Goal: Task Accomplishment & Management: Complete application form

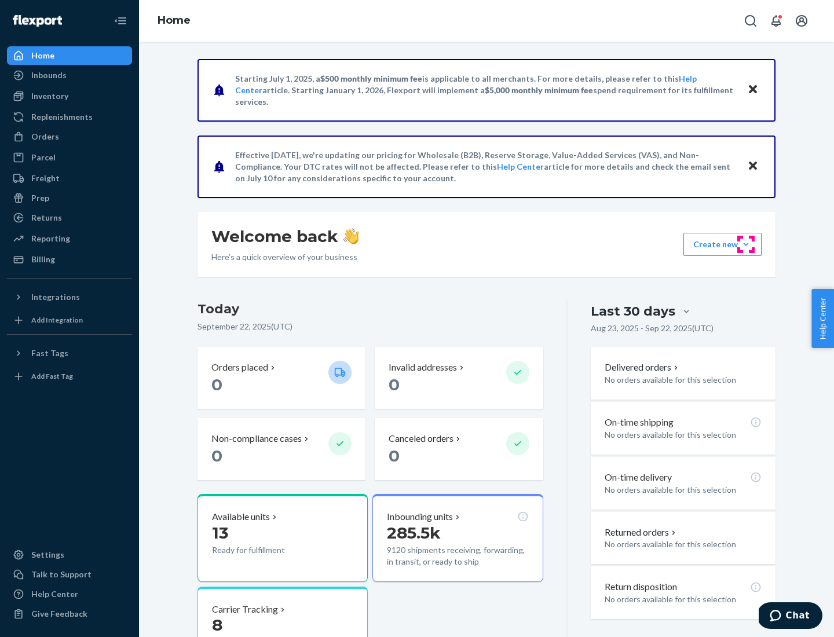
click at [746, 245] on button "Create new Create new inbound Create new order Create new product" at bounding box center [723, 244] width 78 height 23
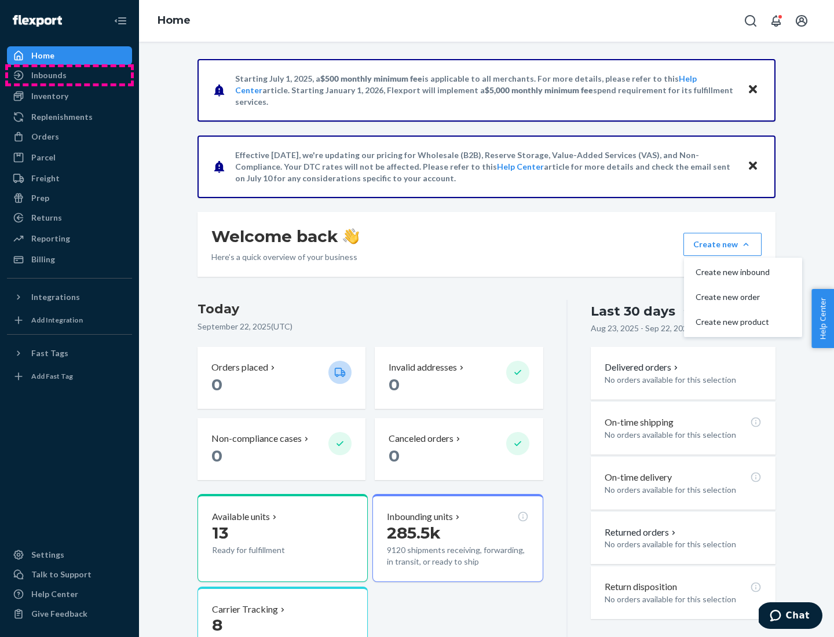
click at [70, 75] on div "Inbounds" at bounding box center [69, 75] width 123 height 16
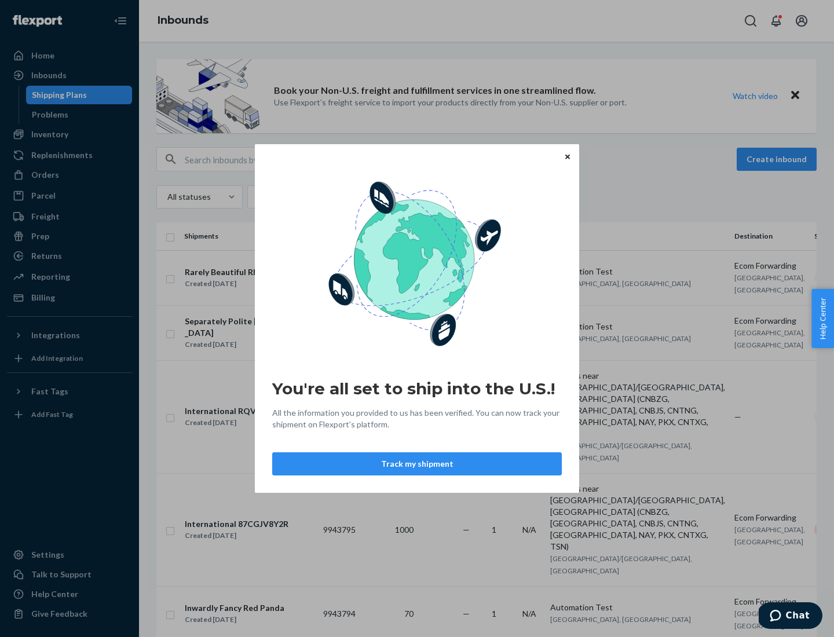
click at [70, 134] on div "You're all set to ship into the U.S.! All the information you provided to us ha…" at bounding box center [417, 318] width 834 height 637
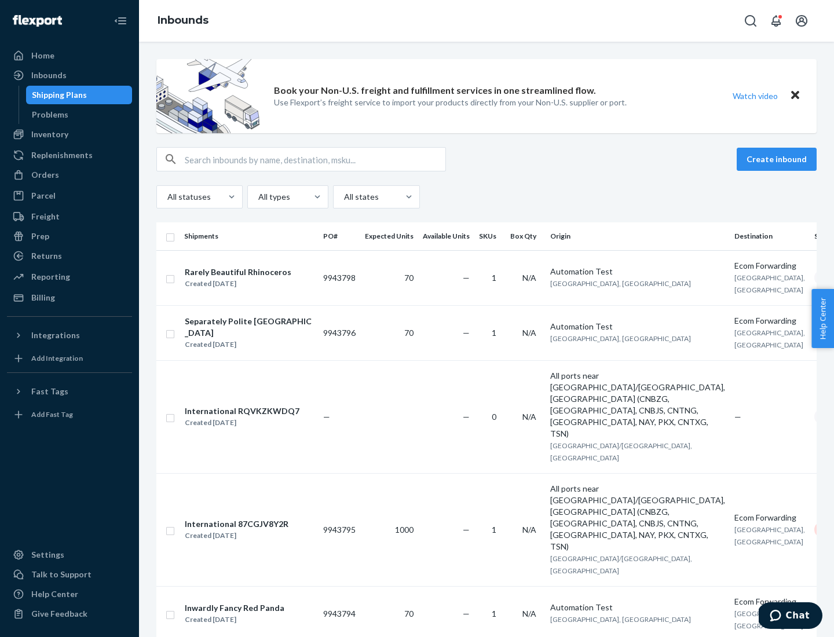
click at [487, 21] on div "Inbounds" at bounding box center [486, 21] width 695 height 42
click at [487, 197] on div "All statuses All types All states" at bounding box center [486, 196] width 661 height 23
click at [57, 95] on div "Shipping Plans" at bounding box center [59, 95] width 55 height 12
click at [779, 159] on button "Create inbound" at bounding box center [777, 159] width 80 height 23
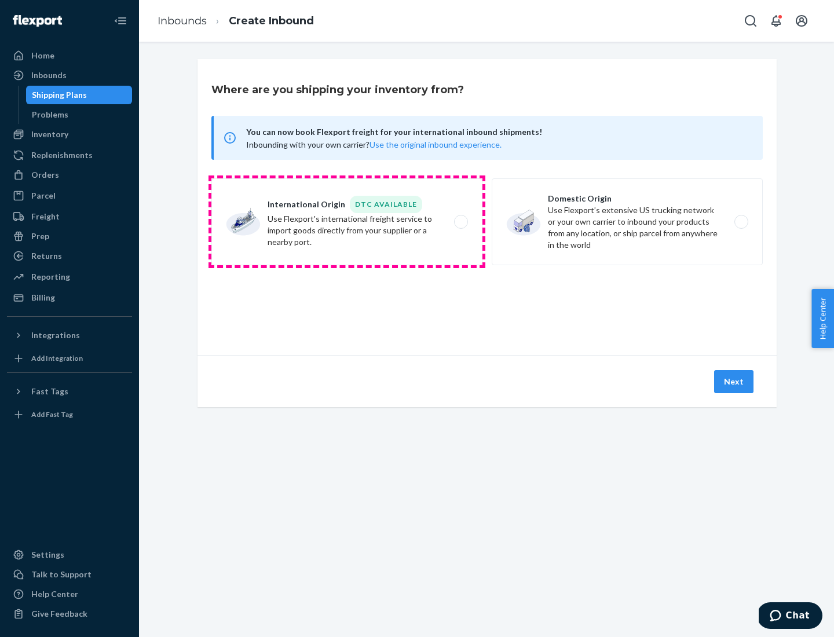
click at [347, 222] on label "International Origin DTC Available Use Flexport's international freight service…" at bounding box center [346, 221] width 271 height 87
click at [461, 222] on input "International Origin DTC Available Use Flexport's international freight service…" at bounding box center [465, 222] width 8 height 8
radio input "true"
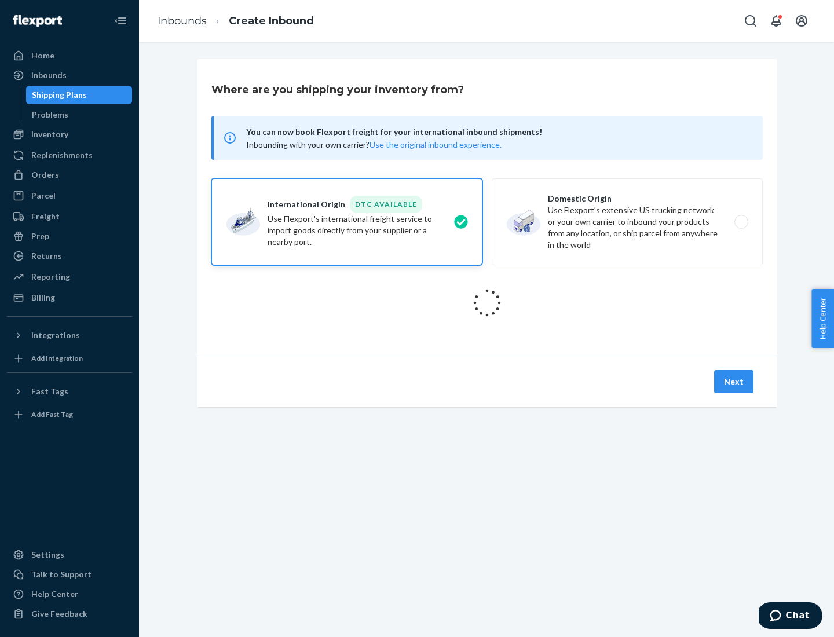
click at [487, 303] on icon at bounding box center [487, 303] width 32 height 32
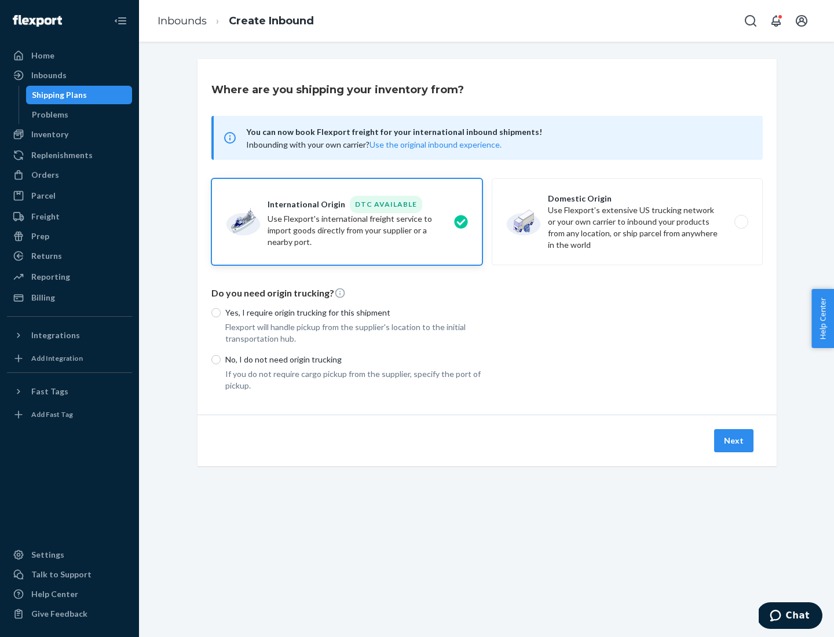
click at [354, 312] on p "Yes, I require origin trucking for this shipment" at bounding box center [353, 313] width 257 height 12
click at [221, 312] on input "Yes, I require origin trucking for this shipment" at bounding box center [215, 312] width 9 height 9
radio input "true"
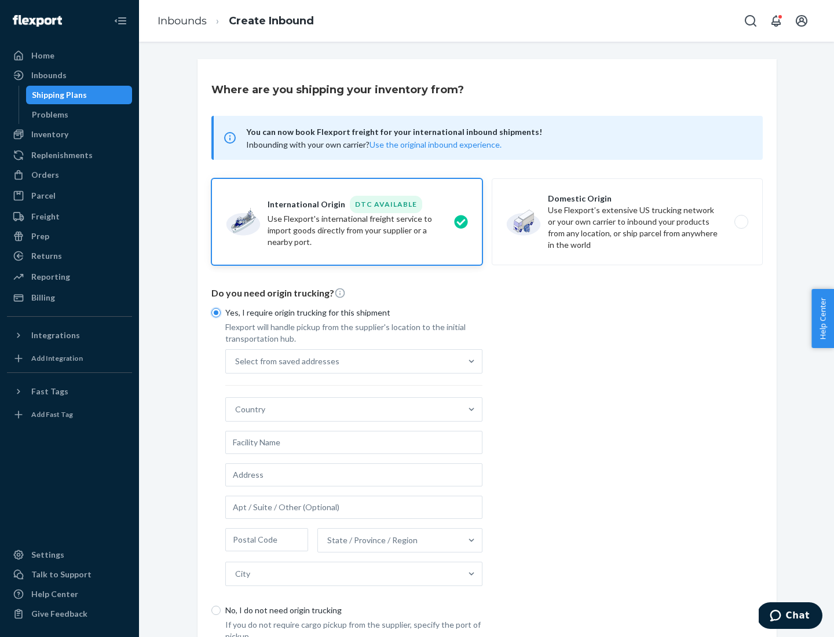
scroll to position [22, 0]
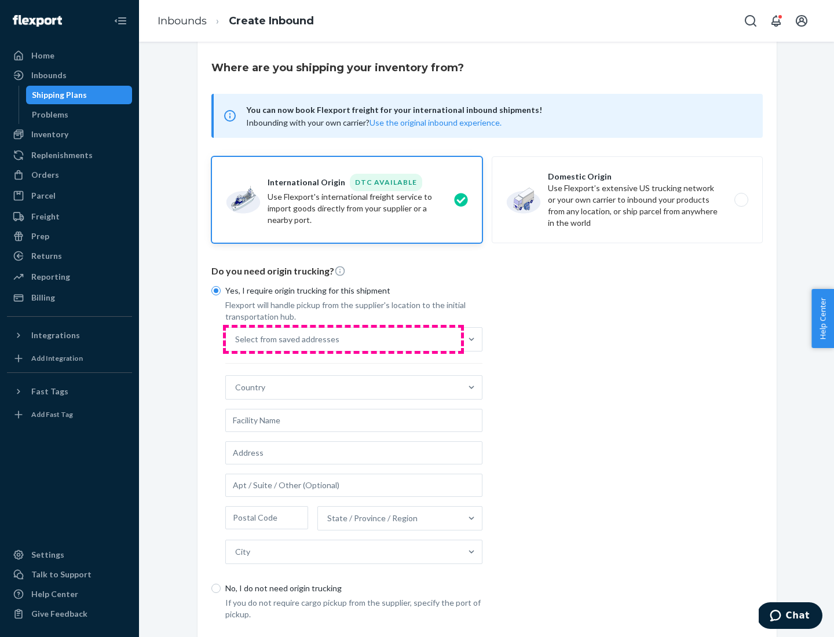
click at [344, 339] on div "Select from saved addresses" at bounding box center [343, 339] width 235 height 23
click at [236, 339] on input "Select from saved addresses" at bounding box center [235, 340] width 1 height 12
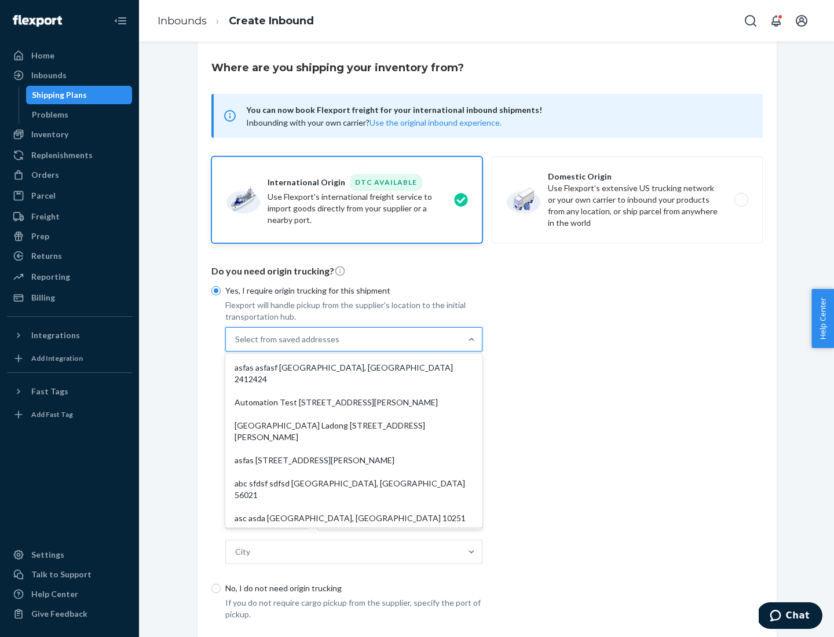
scroll to position [50, 0]
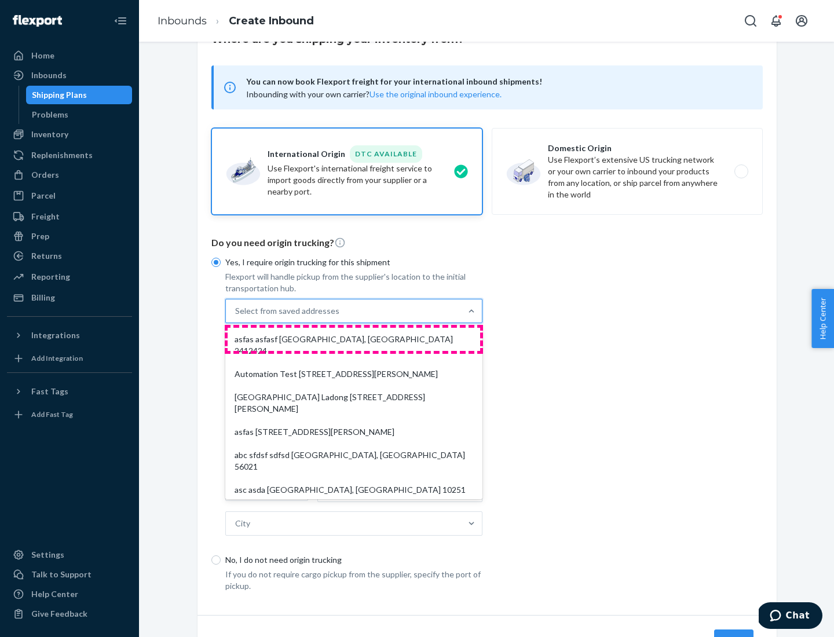
click at [354, 339] on div "asfas asfasf [GEOGRAPHIC_DATA], [GEOGRAPHIC_DATA] 2412424" at bounding box center [354, 345] width 253 height 35
click at [236, 317] on input "option asfas asfasf [GEOGRAPHIC_DATA], [GEOGRAPHIC_DATA] 2412424 focused, 1 of …" at bounding box center [235, 311] width 1 height 12
type input "asfas"
type input "asfasf"
type input "2412424"
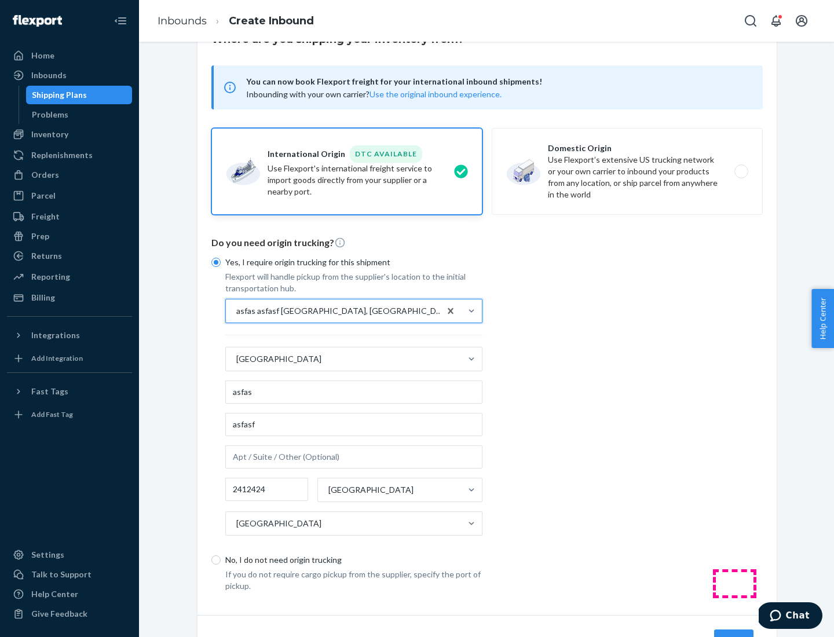
scroll to position [108, 0]
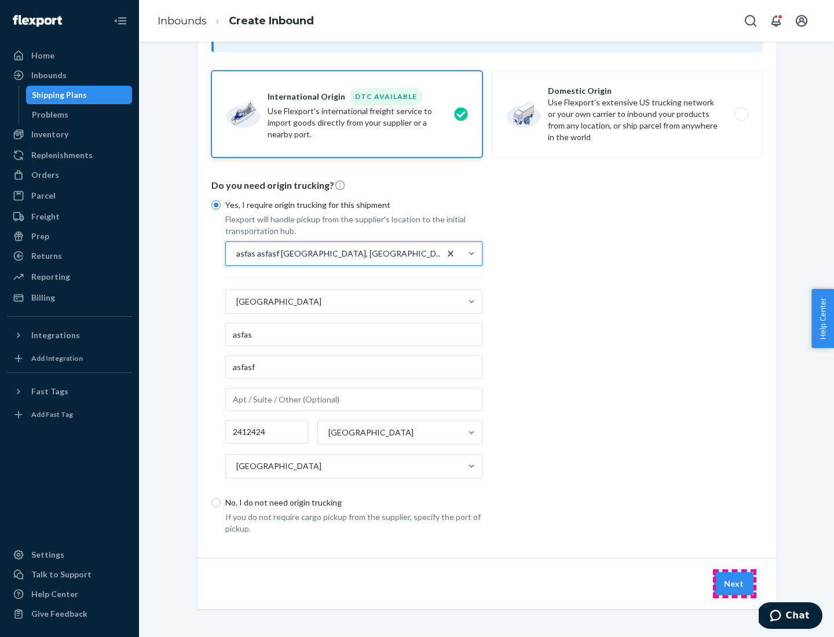
click at [735, 583] on button "Next" at bounding box center [733, 583] width 39 height 23
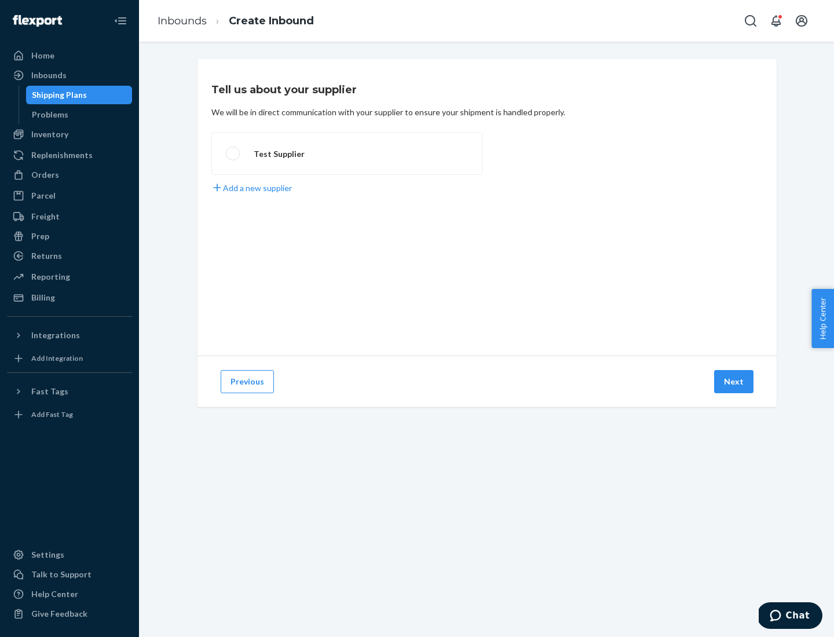
click at [347, 154] on label "Test Supplier" at bounding box center [346, 153] width 271 height 43
click at [234, 154] on input "Test Supplier" at bounding box center [230, 154] width 8 height 8
radio input "true"
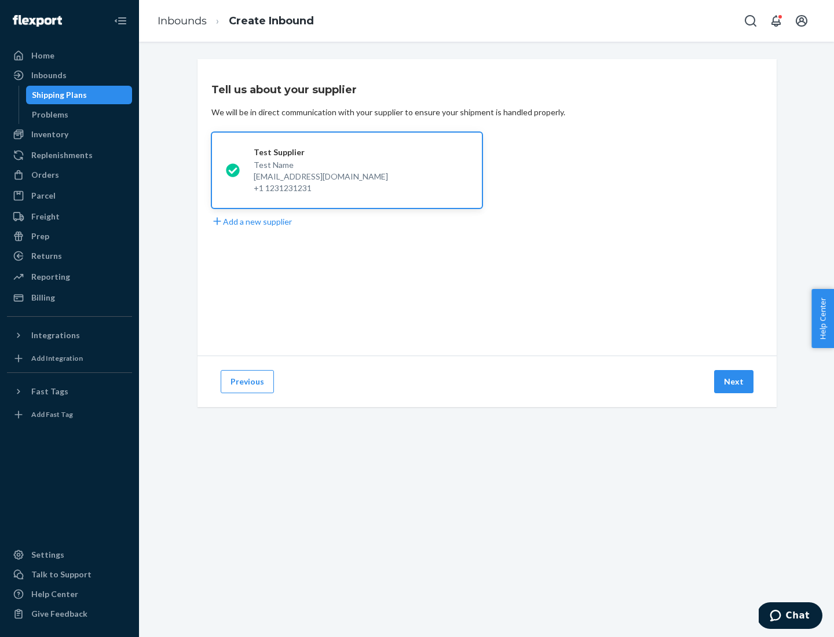
click at [735, 382] on button "Next" at bounding box center [733, 381] width 39 height 23
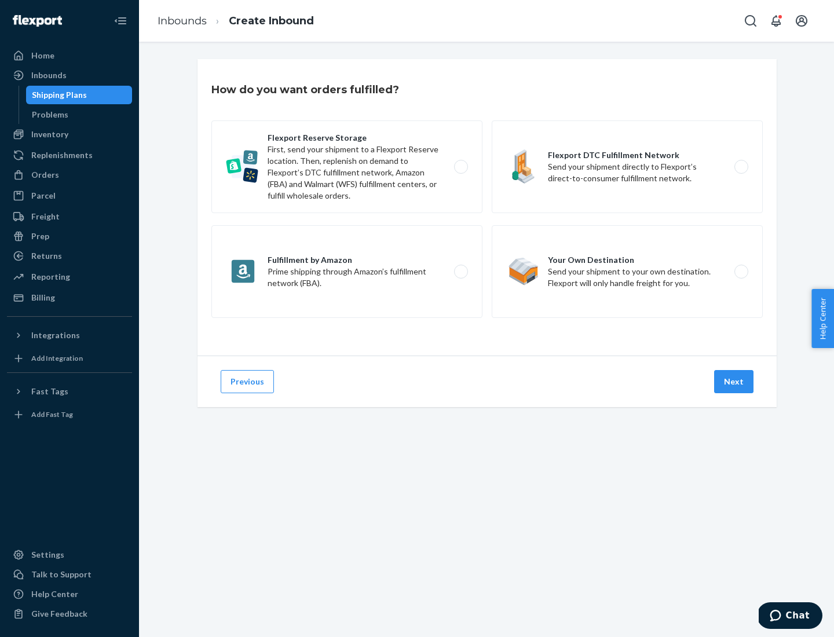
click at [347, 272] on label "Fulfillment by Amazon Prime shipping through Amazon’s fulfillment network (FBA)." at bounding box center [346, 271] width 271 height 93
click at [461, 272] on input "Fulfillment by Amazon Prime shipping through Amazon’s fulfillment network (FBA)." at bounding box center [465, 272] width 8 height 8
radio input "true"
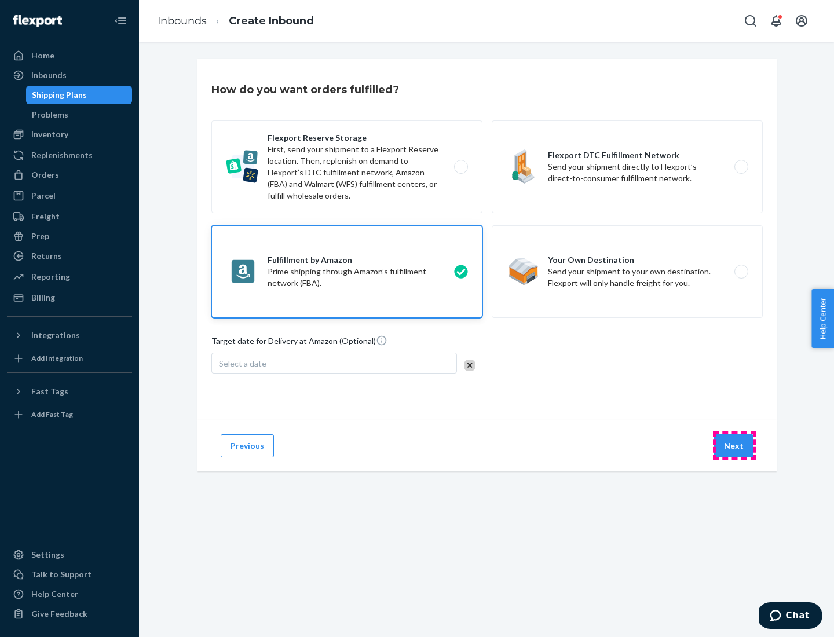
click at [735, 446] on button "Next" at bounding box center [733, 446] width 39 height 23
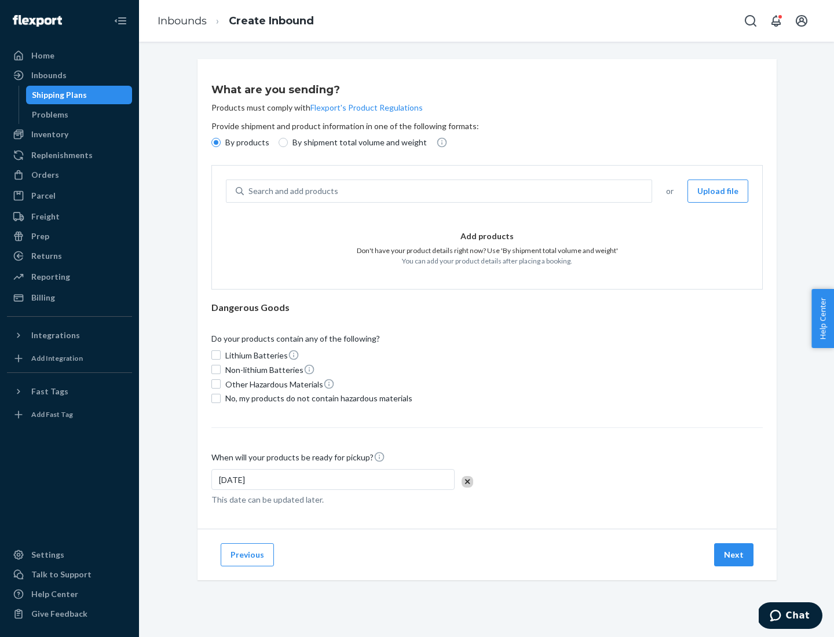
click at [356, 143] on p "By shipment total volume and weight" at bounding box center [360, 143] width 134 height 12
click at [288, 143] on input "By shipment total volume and weight" at bounding box center [283, 142] width 9 height 9
radio input "true"
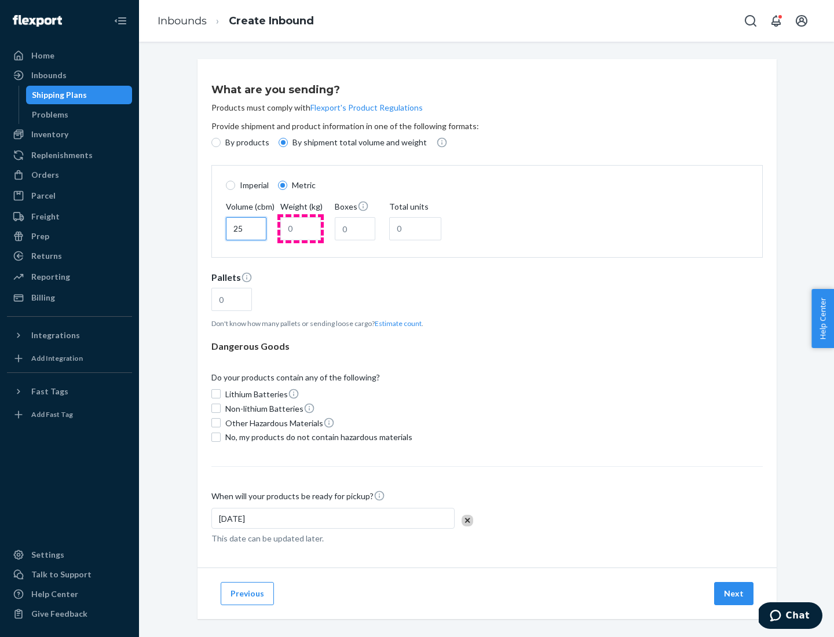
type input "25"
type input "100"
type input "50"
type input "500"
click at [396, 323] on button "Estimate count" at bounding box center [398, 324] width 47 height 10
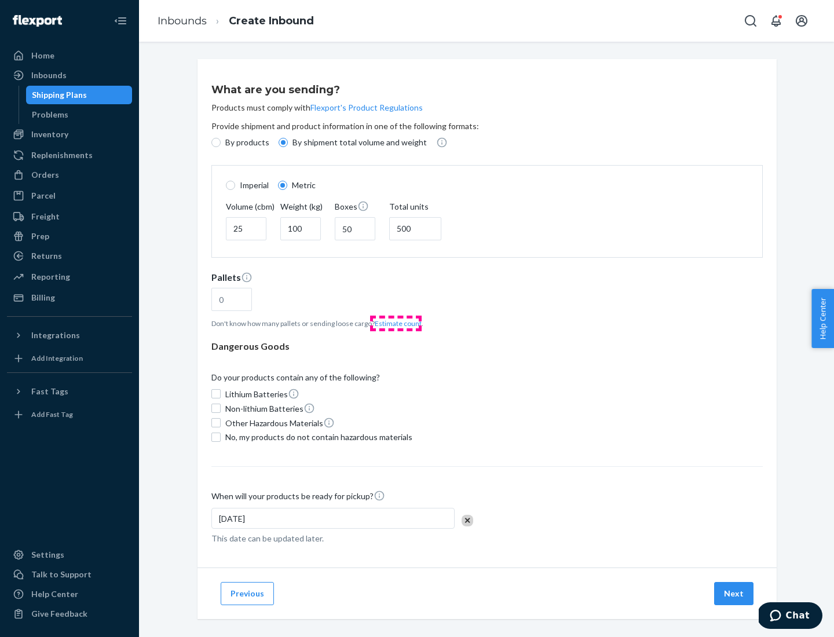
type input "16"
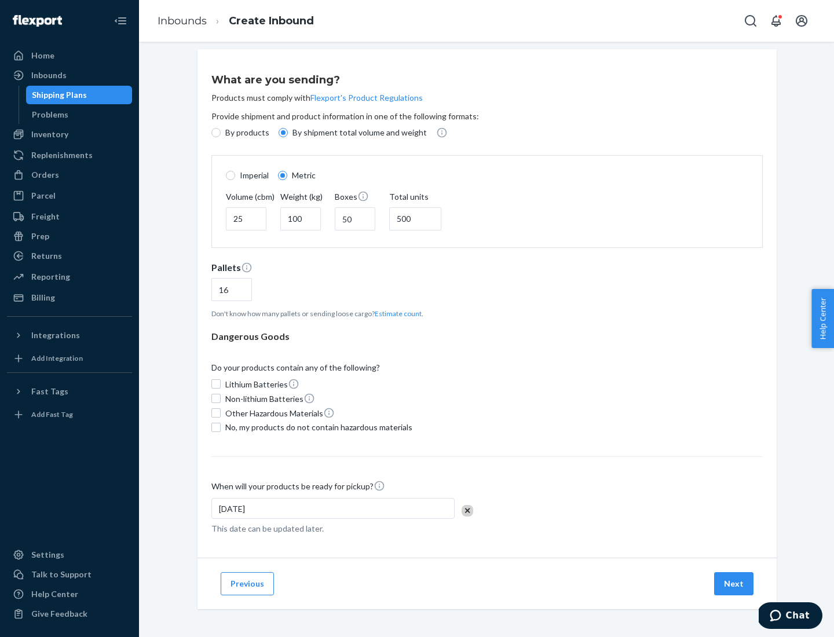
click at [317, 427] on span "No, my products do not contain hazardous materials" at bounding box center [318, 428] width 187 height 12
click at [221, 427] on input "No, my products do not contain hazardous materials" at bounding box center [215, 427] width 9 height 9
checkbox input "true"
click at [735, 583] on button "Next" at bounding box center [733, 583] width 39 height 23
